Goal: Entertainment & Leisure: Consume media (video, audio)

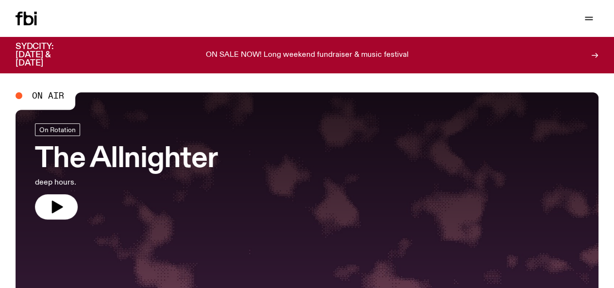
click at [0, 0] on link "Schedule" at bounding box center [0, 0] width 0 height 0
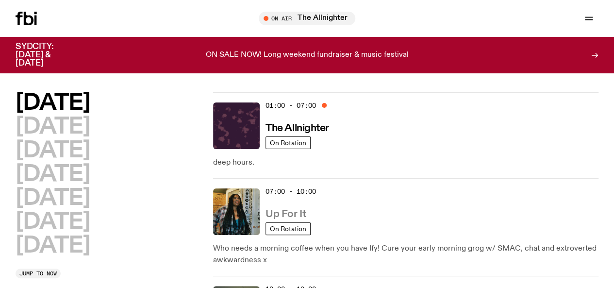
click at [300, 207] on link "Up For It" at bounding box center [286, 213] width 40 height 12
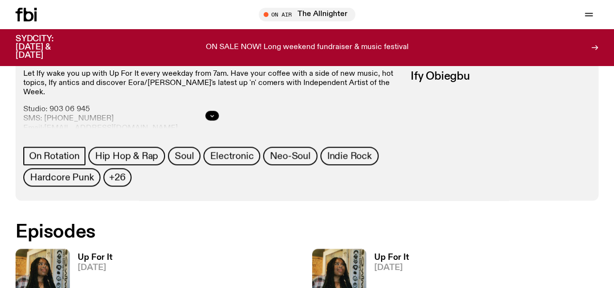
scroll to position [436, 0]
click at [374, 253] on h3 "Up For It" at bounding box center [391, 257] width 35 height 8
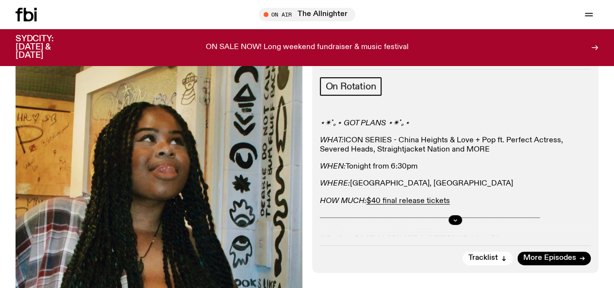
scroll to position [127, 0]
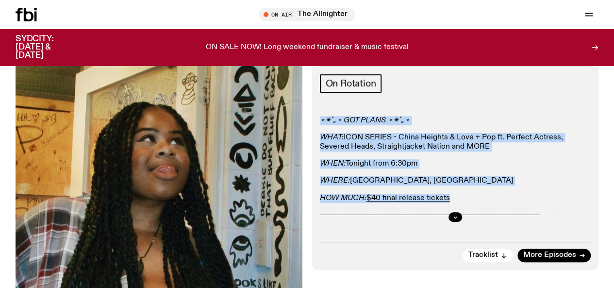
drag, startPoint x: 462, startPoint y: 213, endPoint x: 312, endPoint y: 132, distance: 170.9
copy div "⋆✴︎˚｡⋆ GOT PLANS ⋆✴︎˚｡⋆ WHAT: ICON SERIES - China Heights & Love + Pop ft. Perf…"
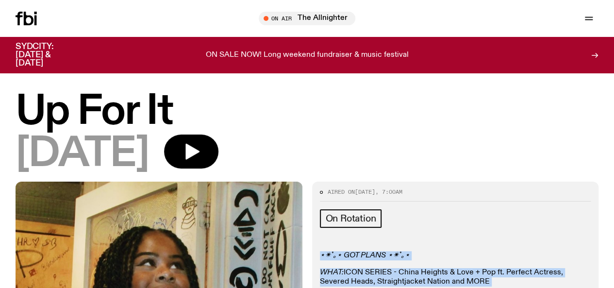
scroll to position [50, 0]
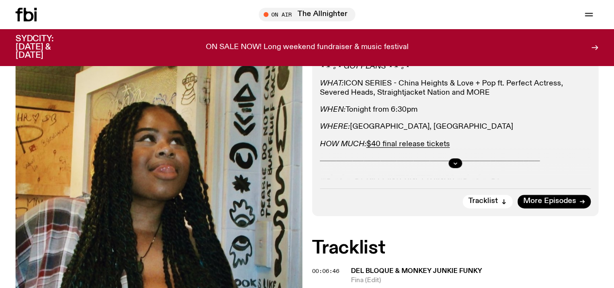
scroll to position [182, 0]
click at [455, 166] on icon "button" at bounding box center [455, 163] width 6 height 6
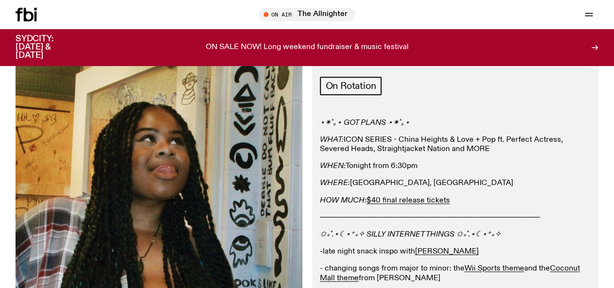
scroll to position [124, 0]
click at [21, 19] on icon at bounding box center [26, 15] width 21 height 14
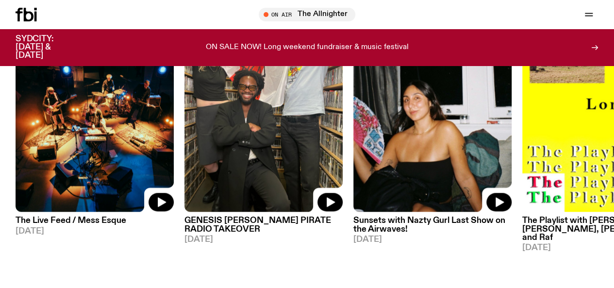
scroll to position [478, 0]
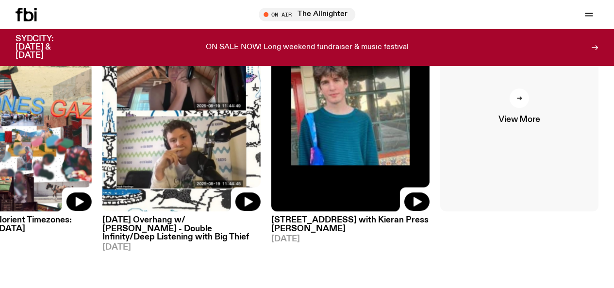
click at [521, 116] on link "View More" at bounding box center [519, 105] width 158 height 211
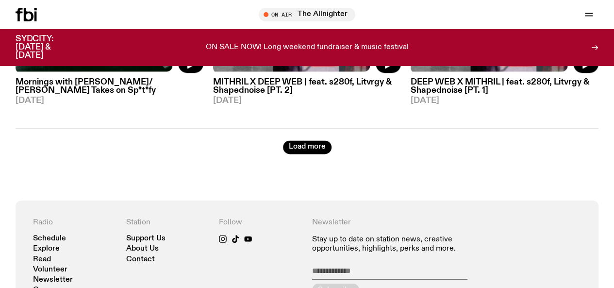
scroll to position [2497, 0]
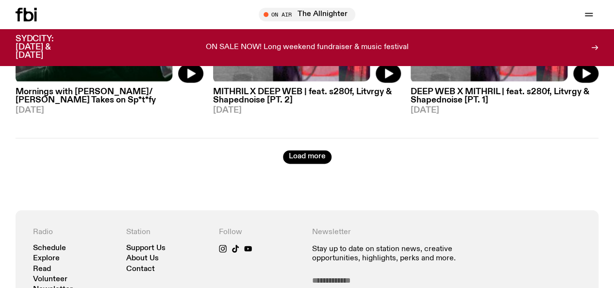
drag, startPoint x: 312, startPoint y: 120, endPoint x: 308, endPoint y: 84, distance: 35.6
click at [302, 150] on button "Load more" at bounding box center [307, 157] width 49 height 14
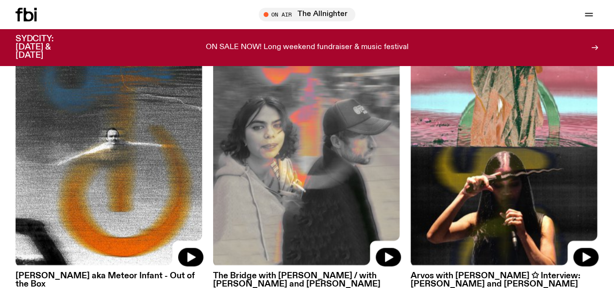
scroll to position [2619, 0]
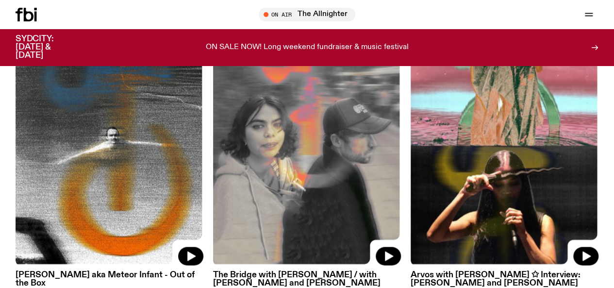
drag, startPoint x: 273, startPoint y: 119, endPoint x: 227, endPoint y: 107, distance: 48.3
click at [227, 107] on img at bounding box center [307, 140] width 188 height 250
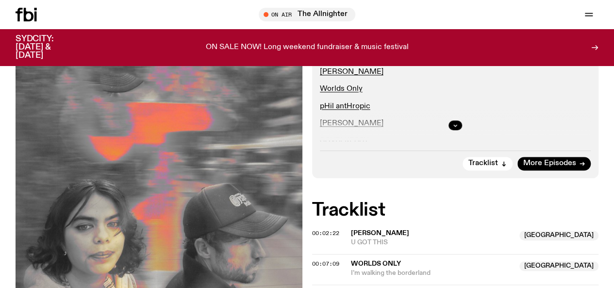
scroll to position [339, 0]
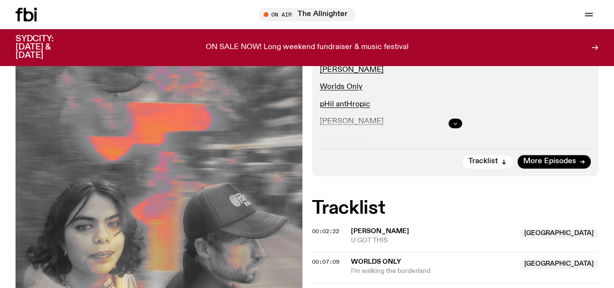
click at [456, 128] on button "button" at bounding box center [456, 123] width 14 height 10
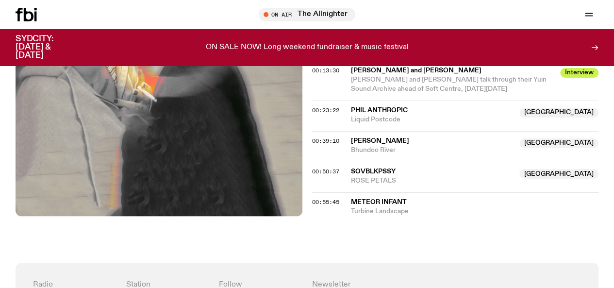
scroll to position [596, 0]
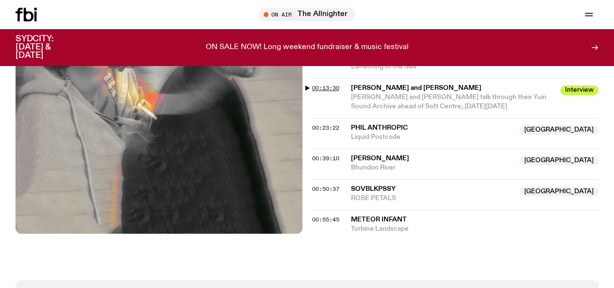
click at [317, 92] on span "00:13:30" at bounding box center [325, 88] width 27 height 8
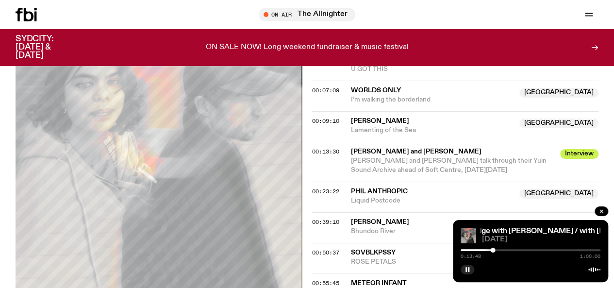
scroll to position [533, 0]
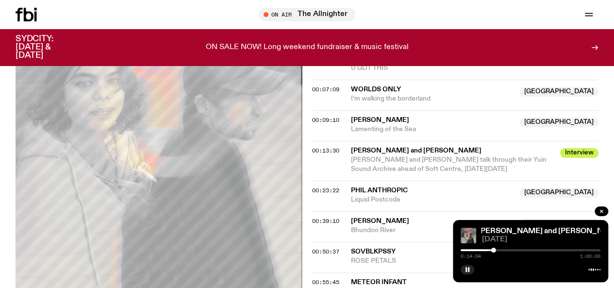
click at [497, 249] on div at bounding box center [531, 250] width 140 height 2
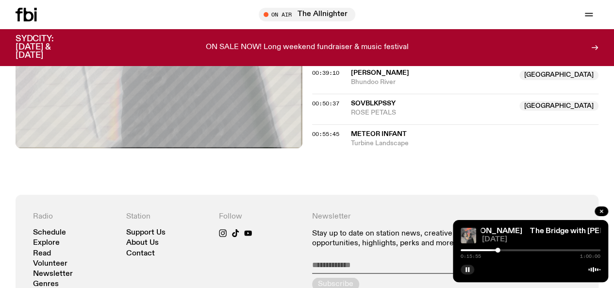
scroll to position [561, 0]
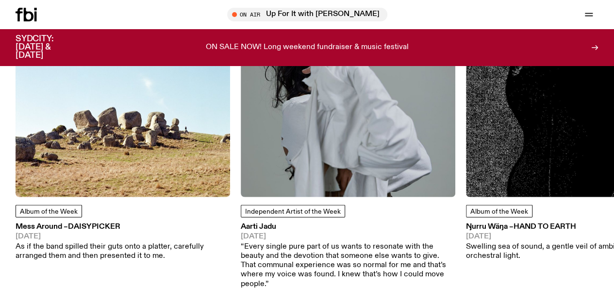
scroll to position [1190, 0]
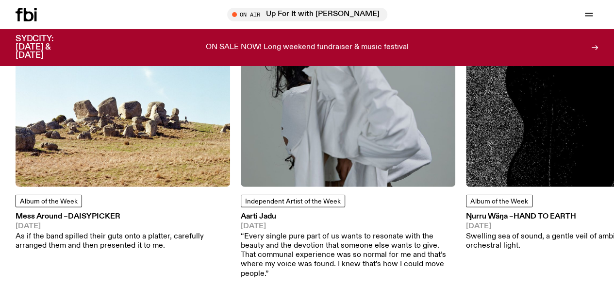
click at [135, 179] on img at bounding box center [123, 79] width 215 height 215
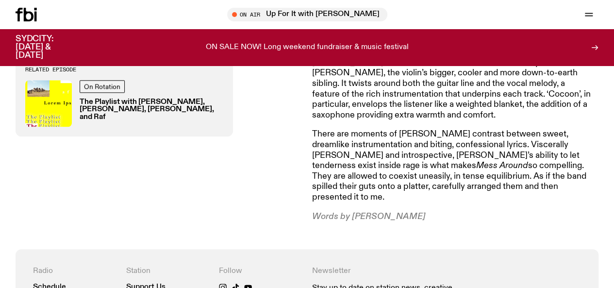
click at [347, 149] on p "There are moments of stark contrast between sweet, dreamlike instrumentation an…" at bounding box center [452, 165] width 280 height 73
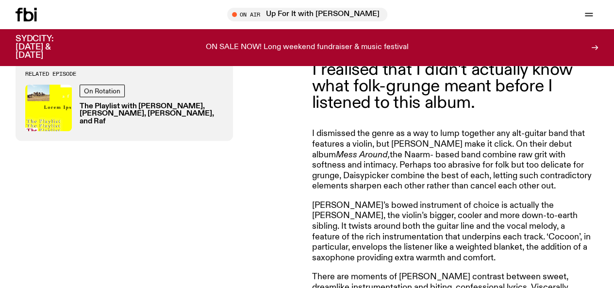
scroll to position [337, 0]
click at [30, 17] on icon at bounding box center [26, 15] width 21 height 14
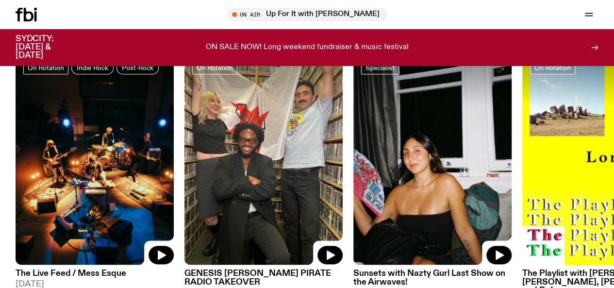
scroll to position [424, 0]
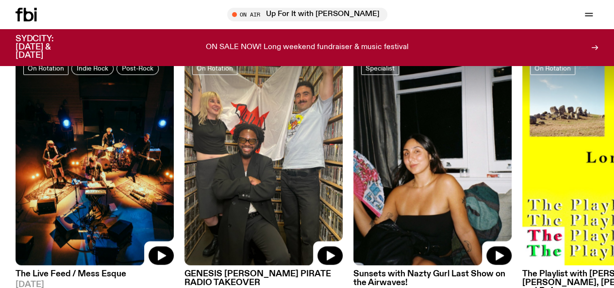
click at [0, 0] on link "Schedule" at bounding box center [0, 0] width 0 height 0
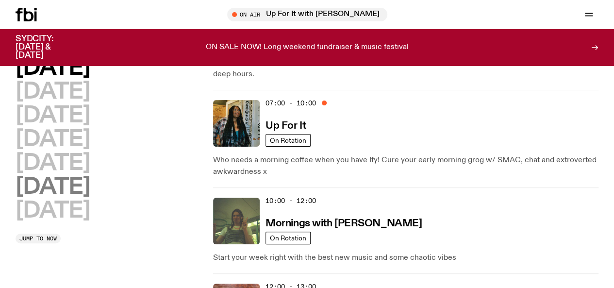
click at [73, 198] on h2 "[DATE]" at bounding box center [53, 187] width 74 height 22
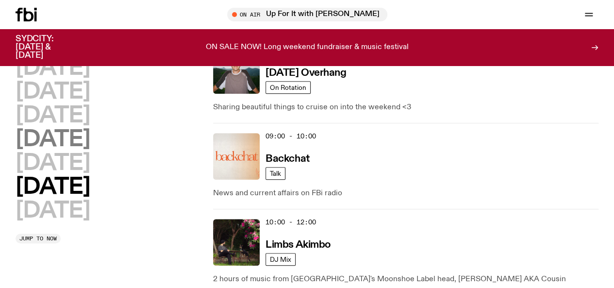
click at [69, 150] on h2 "[DATE]" at bounding box center [53, 140] width 74 height 22
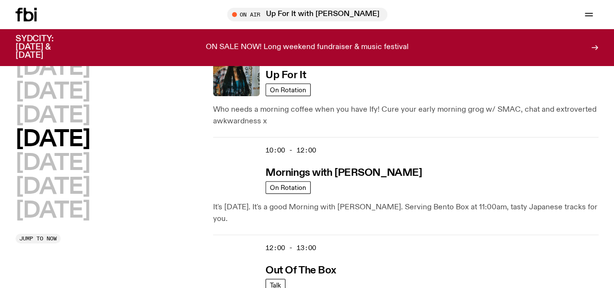
scroll to position [129, 0]
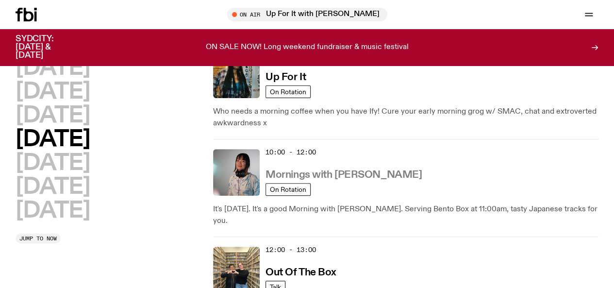
click at [289, 170] on h3 "Mornings with Kana Frazer" at bounding box center [344, 175] width 156 height 10
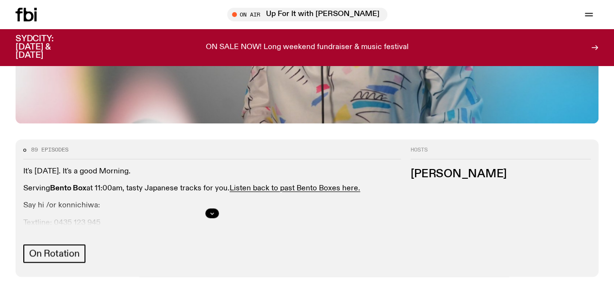
scroll to position [375, 0]
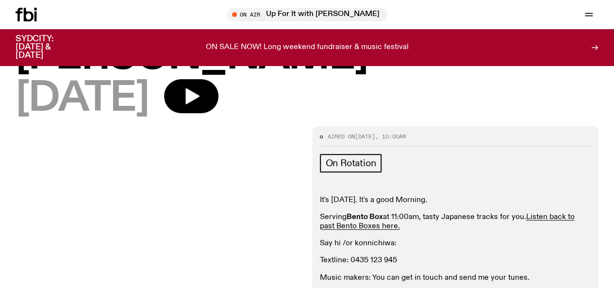
scroll to position [79, 0]
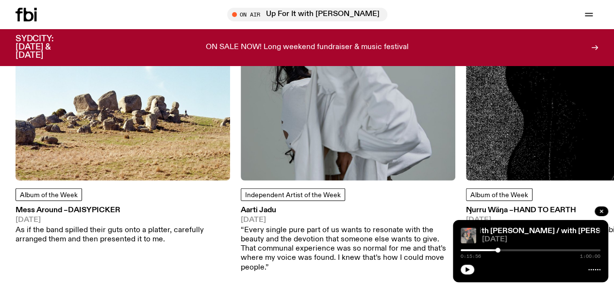
scroll to position [1172, 0]
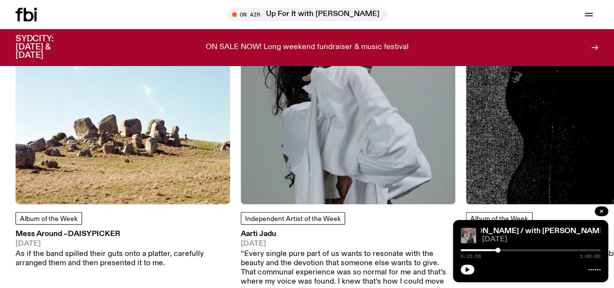
click at [0, 0] on link "Schedule" at bounding box center [0, 0] width 0 height 0
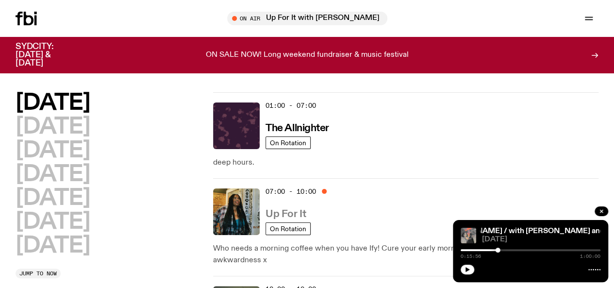
click at [280, 209] on h3 "Up For It" at bounding box center [286, 214] width 40 height 10
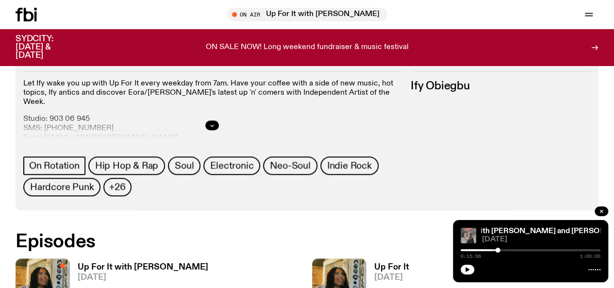
scroll to position [426, 0]
click at [374, 273] on span "[DATE]" at bounding box center [391, 277] width 35 height 8
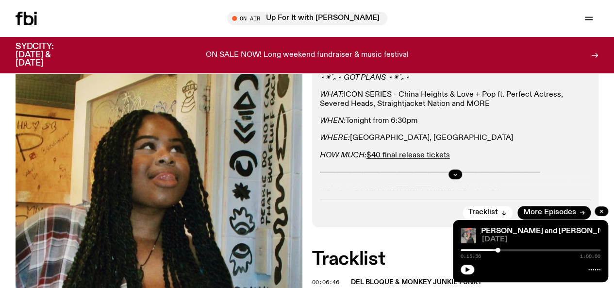
scroll to position [204, 0]
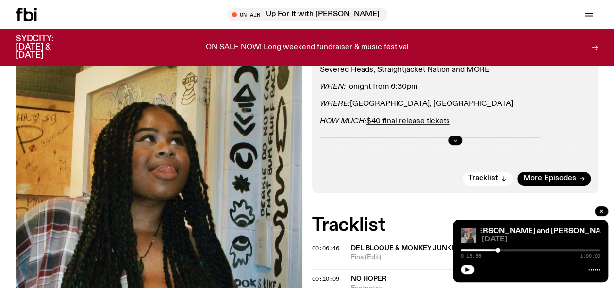
click at [452, 145] on button "button" at bounding box center [456, 140] width 14 height 10
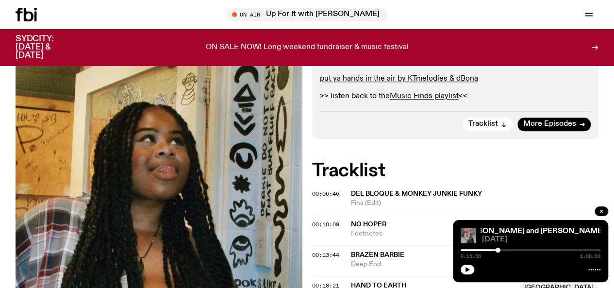
scroll to position [383, 0]
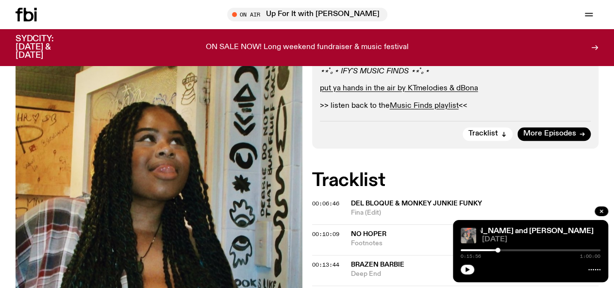
drag, startPoint x: 474, startPoint y: 116, endPoint x: 319, endPoint y: 85, distance: 157.9
copy div "⋆⭒˚｡⋆ IFY'S MUSIC FINDS ⋆⭒˚｡⋆ put ya hands in the air by KTmelodies & dBona >> …"
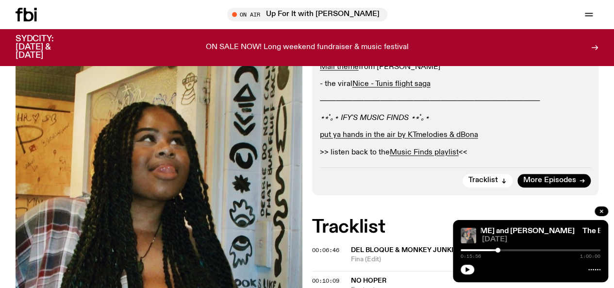
scroll to position [334, 0]
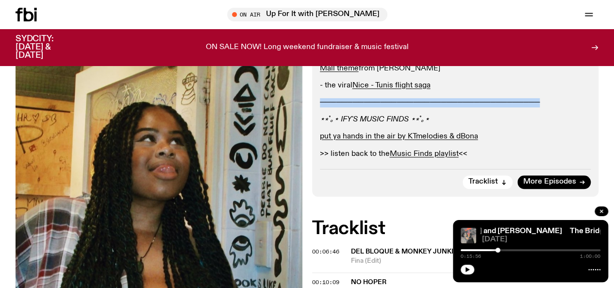
drag, startPoint x: 552, startPoint y: 116, endPoint x: 318, endPoint y: 117, distance: 234.0
click at [318, 117] on div "Aired on 12.09.25 , 7:00am On Rotation ⋆✴︎˚｡⋆ GOT PLANS ⋆✴︎˚｡⋆ WHAT: ICON SERIE…" at bounding box center [455, 17] width 287 height 357
copy p "────────────────────────────────────────"
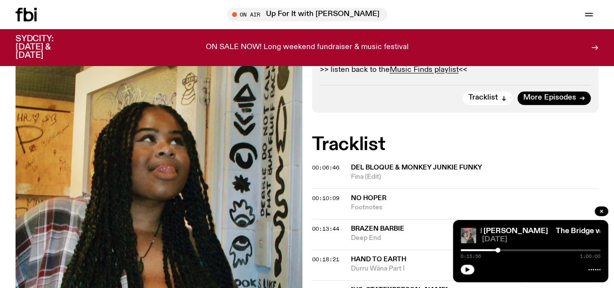
scroll to position [419, 0]
click at [0, 0] on link "Schedule" at bounding box center [0, 0] width 0 height 0
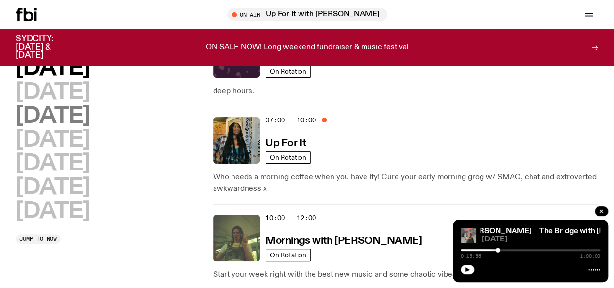
scroll to position [64, 0]
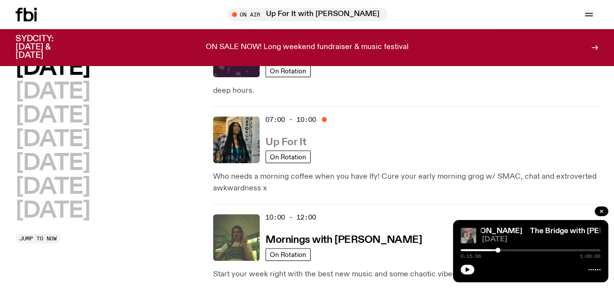
click at [274, 137] on h3 "Up For It" at bounding box center [286, 142] width 40 height 10
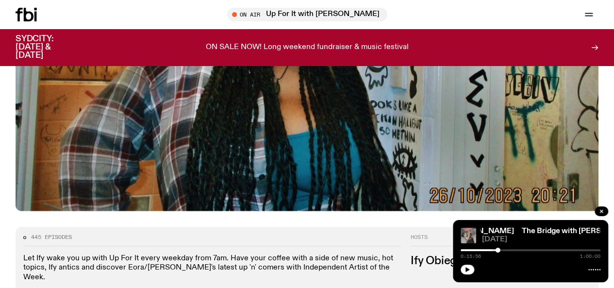
scroll to position [414, 0]
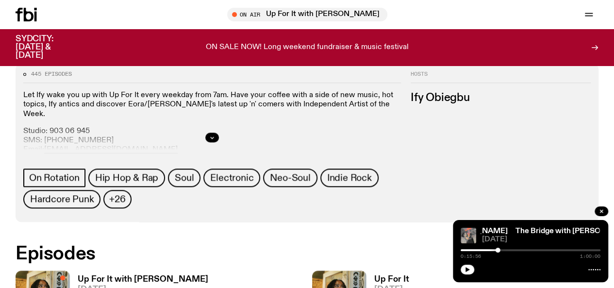
click at [93, 275] on h3 "Up For It with Ben Hansen" at bounding box center [143, 279] width 131 height 8
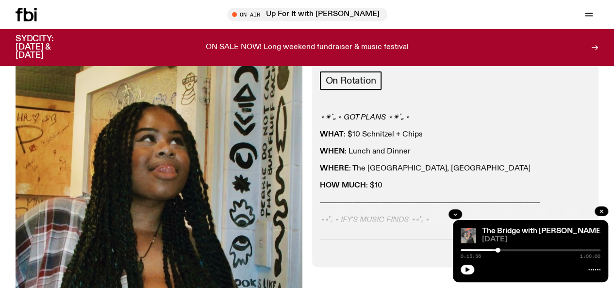
scroll to position [169, 0]
click at [458, 212] on icon "button" at bounding box center [455, 215] width 6 height 6
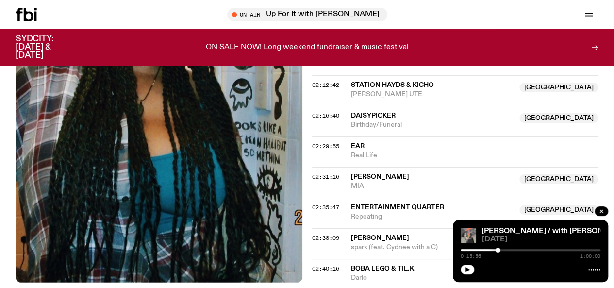
scroll to position [1312, 0]
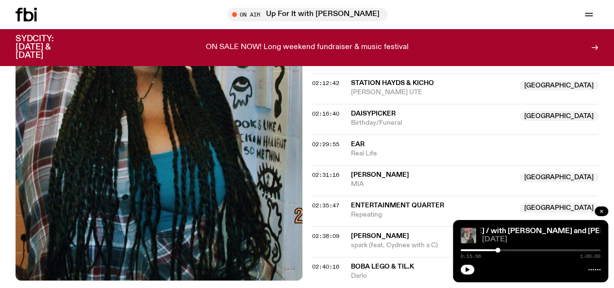
click at [599, 210] on icon "button" at bounding box center [602, 211] width 6 height 6
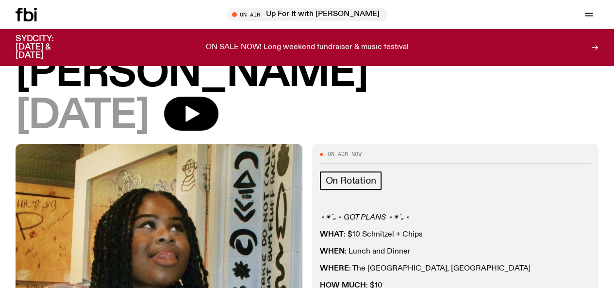
scroll to position [0, 0]
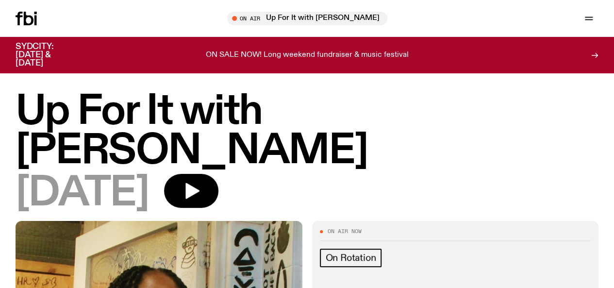
drag, startPoint x: 93, startPoint y: 9, endPoint x: 84, endPoint y: 18, distance: 12.4
click at [84, 18] on div "Schedule Explore Read Volunteer Newsletter On Air Up For It with Ben Hansen Tun…" at bounding box center [307, 18] width 614 height 37
click at [0, 0] on link "Schedule" at bounding box center [0, 0] width 0 height 0
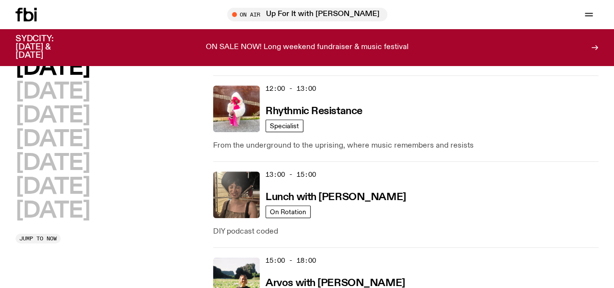
scroll to position [372, 0]
